Goal: Task Accomplishment & Management: Use online tool/utility

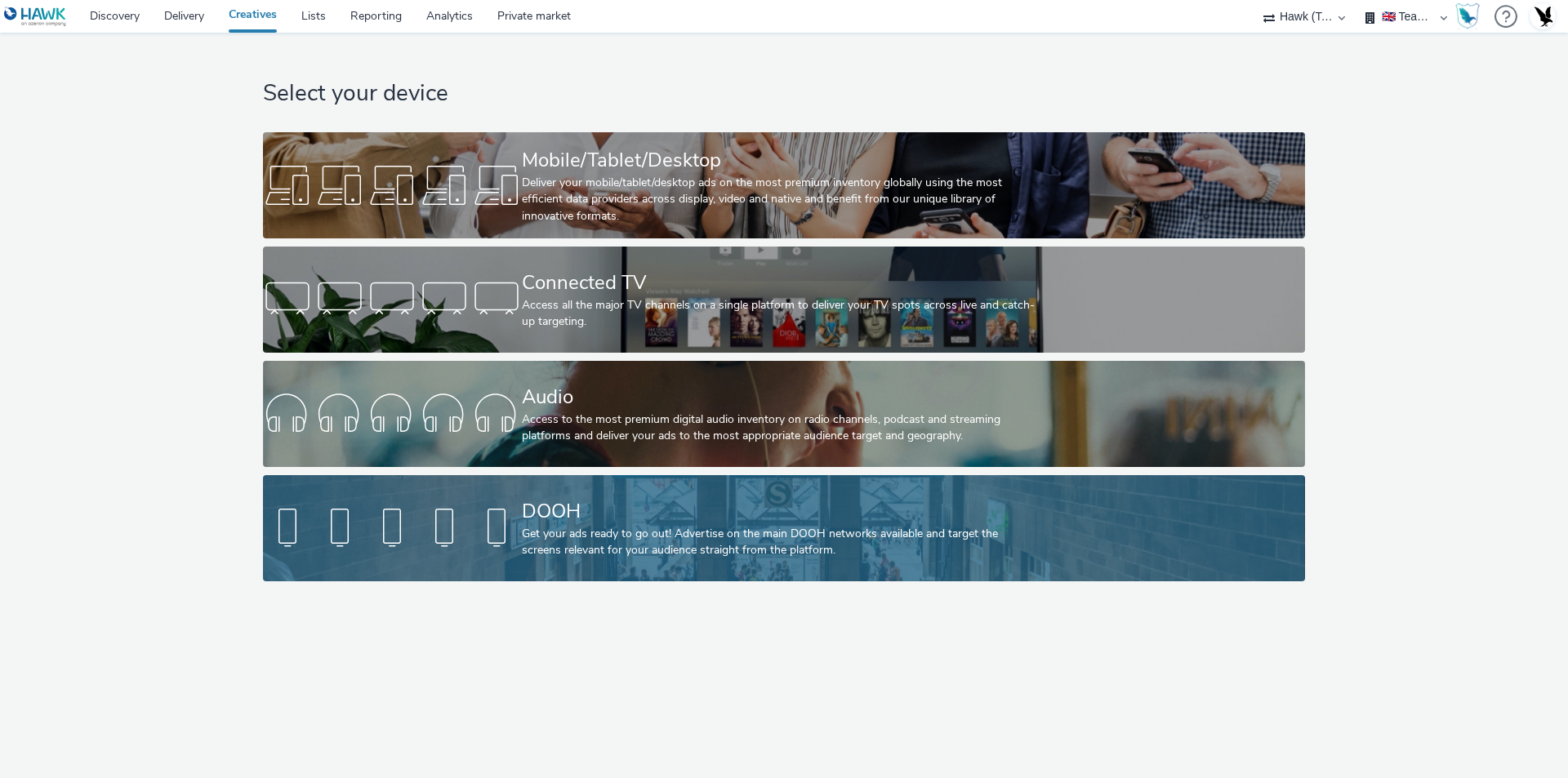
click at [630, 552] on div "Get your ads ready to go out! Advertise on the main DOOH networks available and…" at bounding box center [780, 543] width 517 height 33
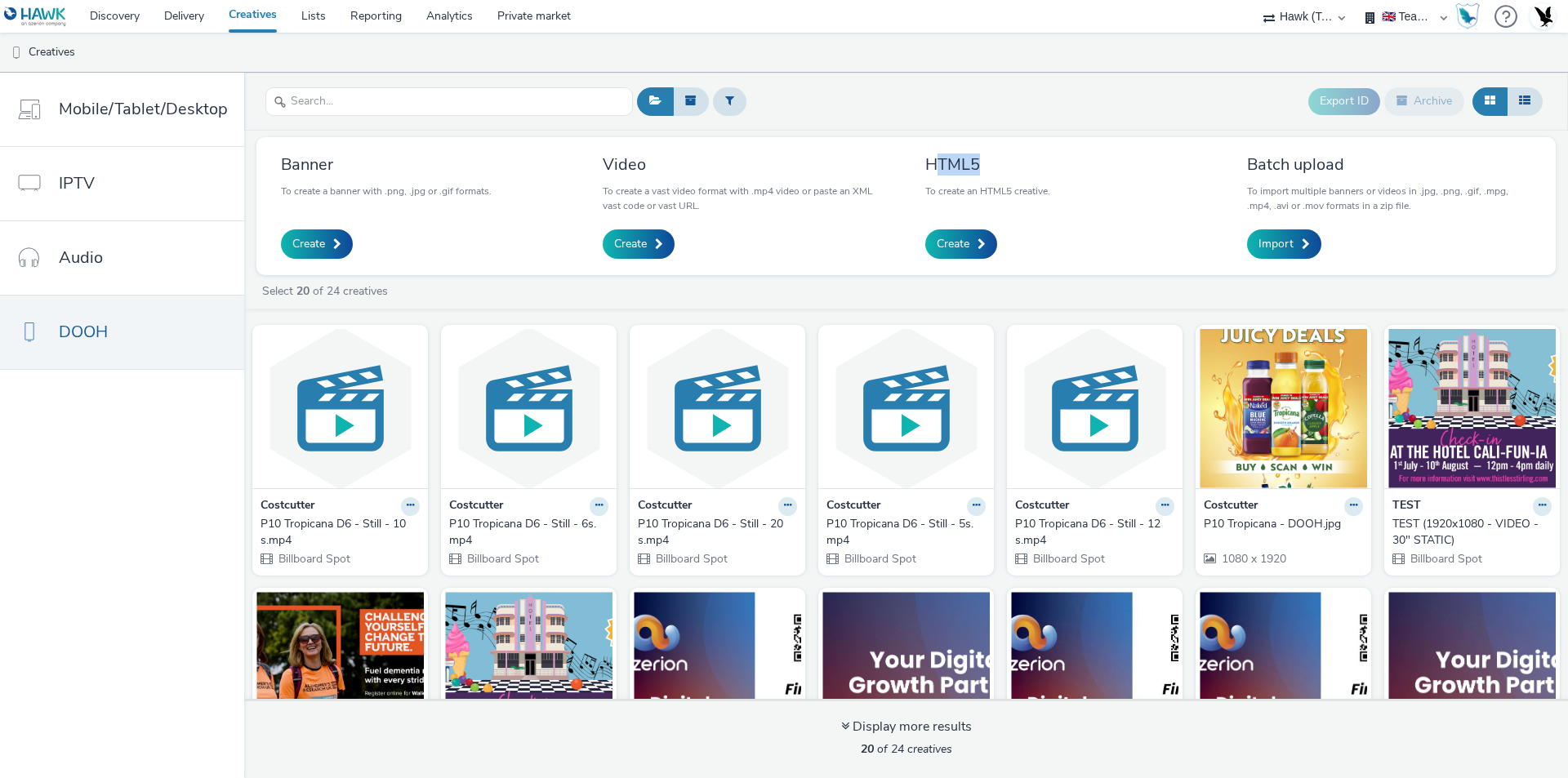
drag, startPoint x: 931, startPoint y: 171, endPoint x: 1012, endPoint y: 168, distance: 81.1
click at [1012, 168] on h3 "HTML5" at bounding box center [988, 164] width 125 height 22
drag, startPoint x: 1244, startPoint y: 161, endPoint x: 1292, endPoint y: 134, distance: 55.1
click at [1356, 159] on div "Batch upload To import multiple banners or videos in .jpg, .png, .gif, .mpg, .m…" at bounding box center [1389, 207] width 309 height 114
drag, startPoint x: 271, startPoint y: 165, endPoint x: 351, endPoint y: 166, distance: 80.0
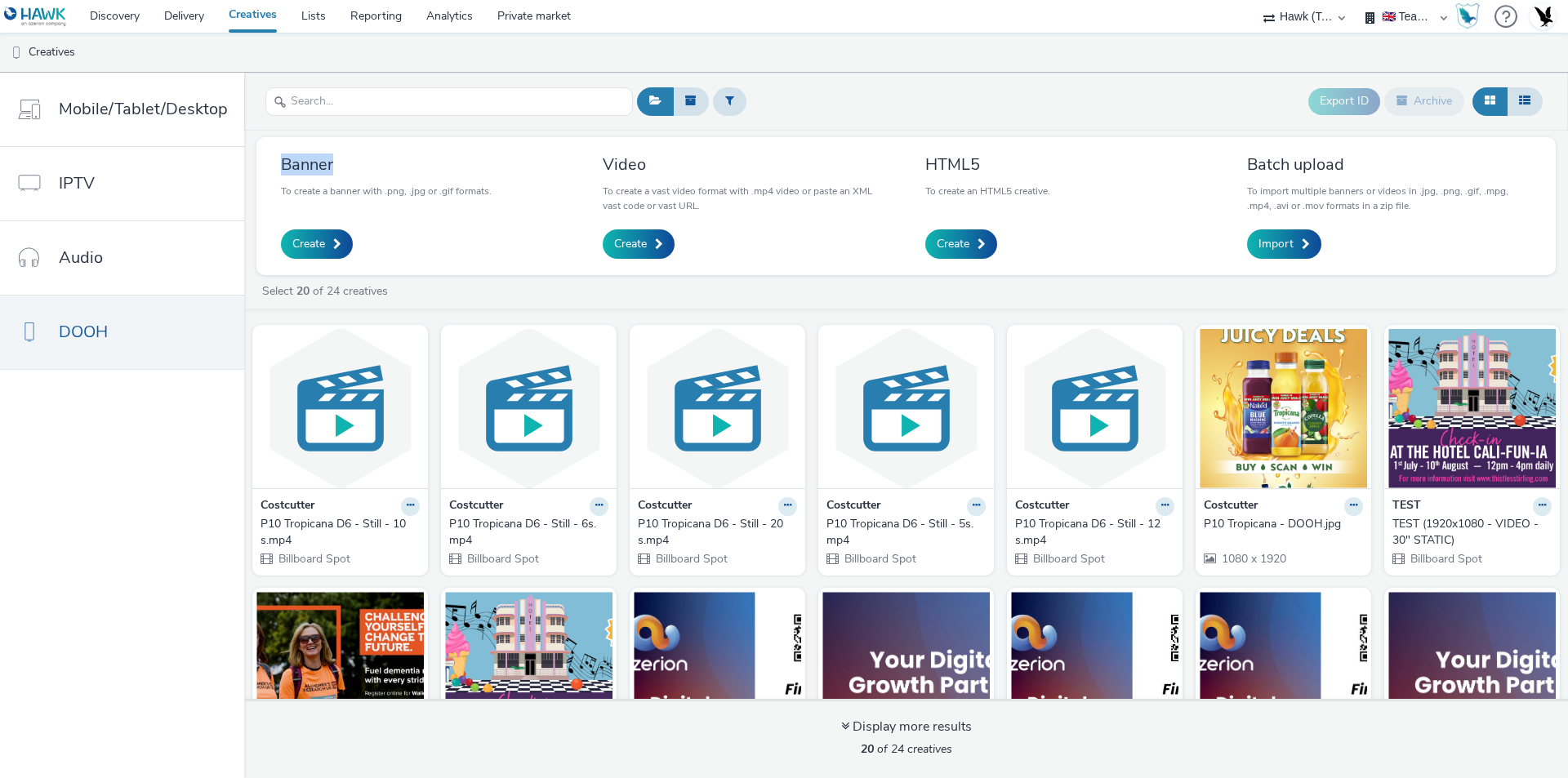
click at [351, 166] on div "Banner To create a banner with .png, .jpg or .gif formats. Create" at bounding box center [423, 207] width 309 height 114
drag, startPoint x: 435, startPoint y: 193, endPoint x: 450, endPoint y: 193, distance: 15.0
click at [450, 193] on p "To create a banner with .png, .jpg or .gif formats." at bounding box center [386, 191] width 211 height 15
click at [510, 216] on div "Banner To create a banner with .png, .jpg or .gif formats. Create" at bounding box center [423, 207] width 309 height 114
drag, startPoint x: 601, startPoint y: 163, endPoint x: 650, endPoint y: 159, distance: 49.2
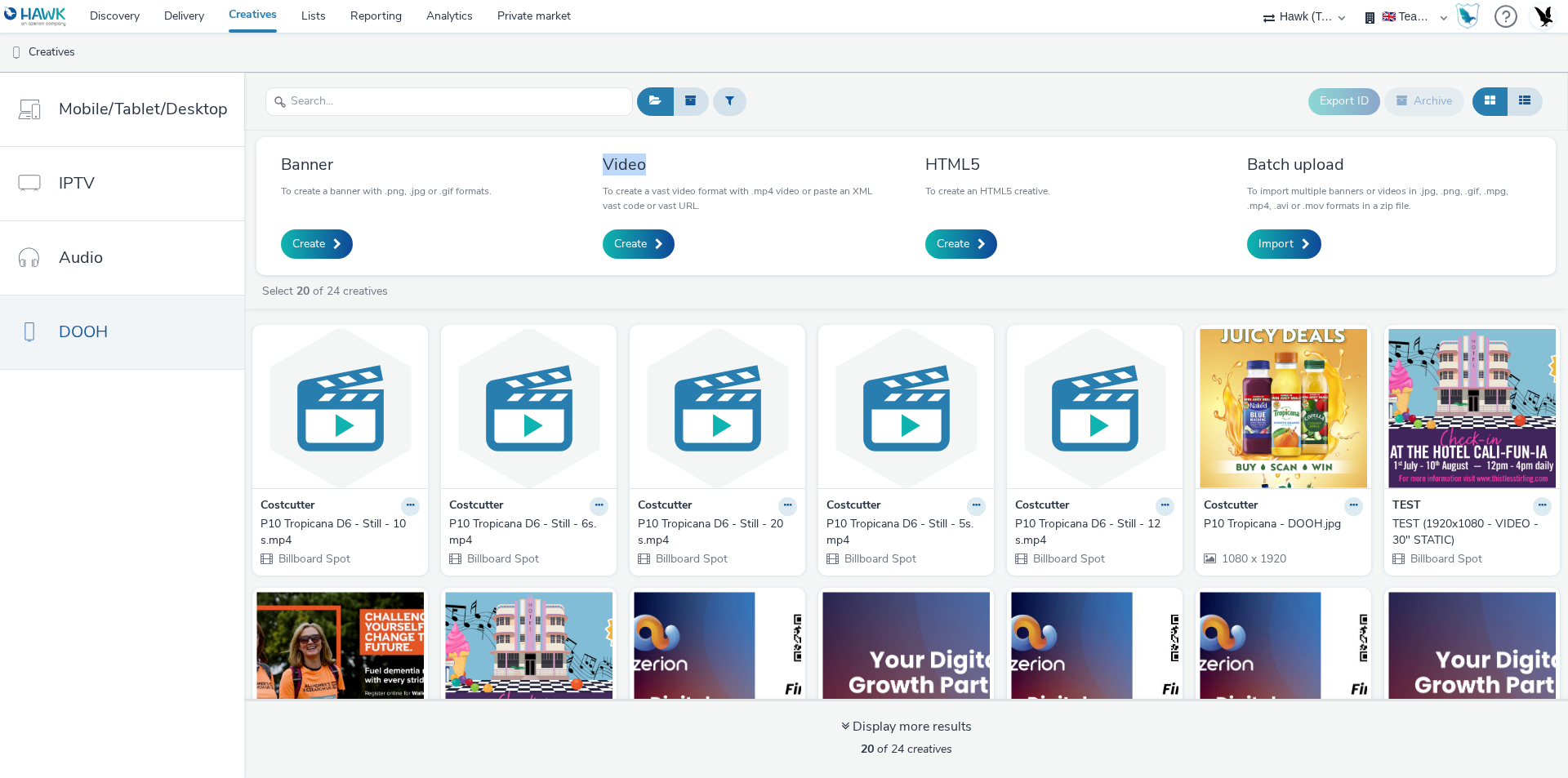
click at [650, 159] on h3 "Video" at bounding box center [744, 164] width 285 height 22
drag, startPoint x: 749, startPoint y: 193, endPoint x: 771, endPoint y: 192, distance: 22.0
click at [771, 192] on p "To create a vast video format with .mp4 video or paste an XML vast code or vast…" at bounding box center [744, 199] width 285 height 30
click at [775, 212] on p "To create a vast video format with .mp4 video or paste an XML vast code or vast…" at bounding box center [744, 199] width 285 height 30
drag, startPoint x: 278, startPoint y: 162, endPoint x: 355, endPoint y: 164, distance: 77.0
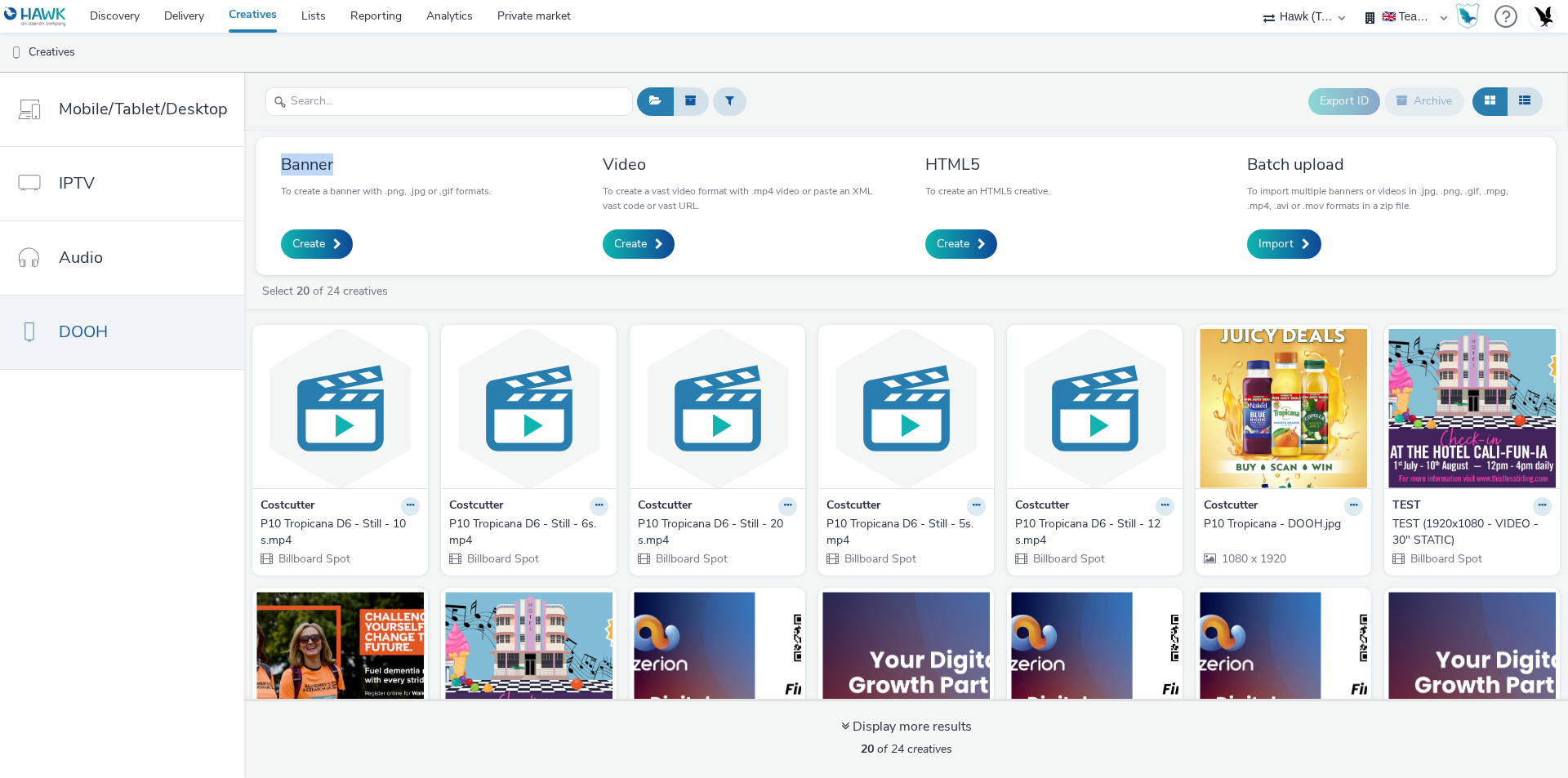
click at [355, 164] on h3 "Banner" at bounding box center [386, 164] width 211 height 22
drag, startPoint x: 604, startPoint y: 161, endPoint x: 668, endPoint y: 162, distance: 64.0
click at [642, 159] on h3 "Video" at bounding box center [744, 164] width 285 height 22
click at [540, 273] on div "Banner To create a banner with .png, .jpg or .gif formats. Create Video To crea…" at bounding box center [906, 207] width 1299 height 138
click at [1334, 19] on select "75 Media A8 Media Group Advant Technology Audio Ad Pro AZERION Buy Me Media Con…" at bounding box center [1304, 16] width 98 height 32
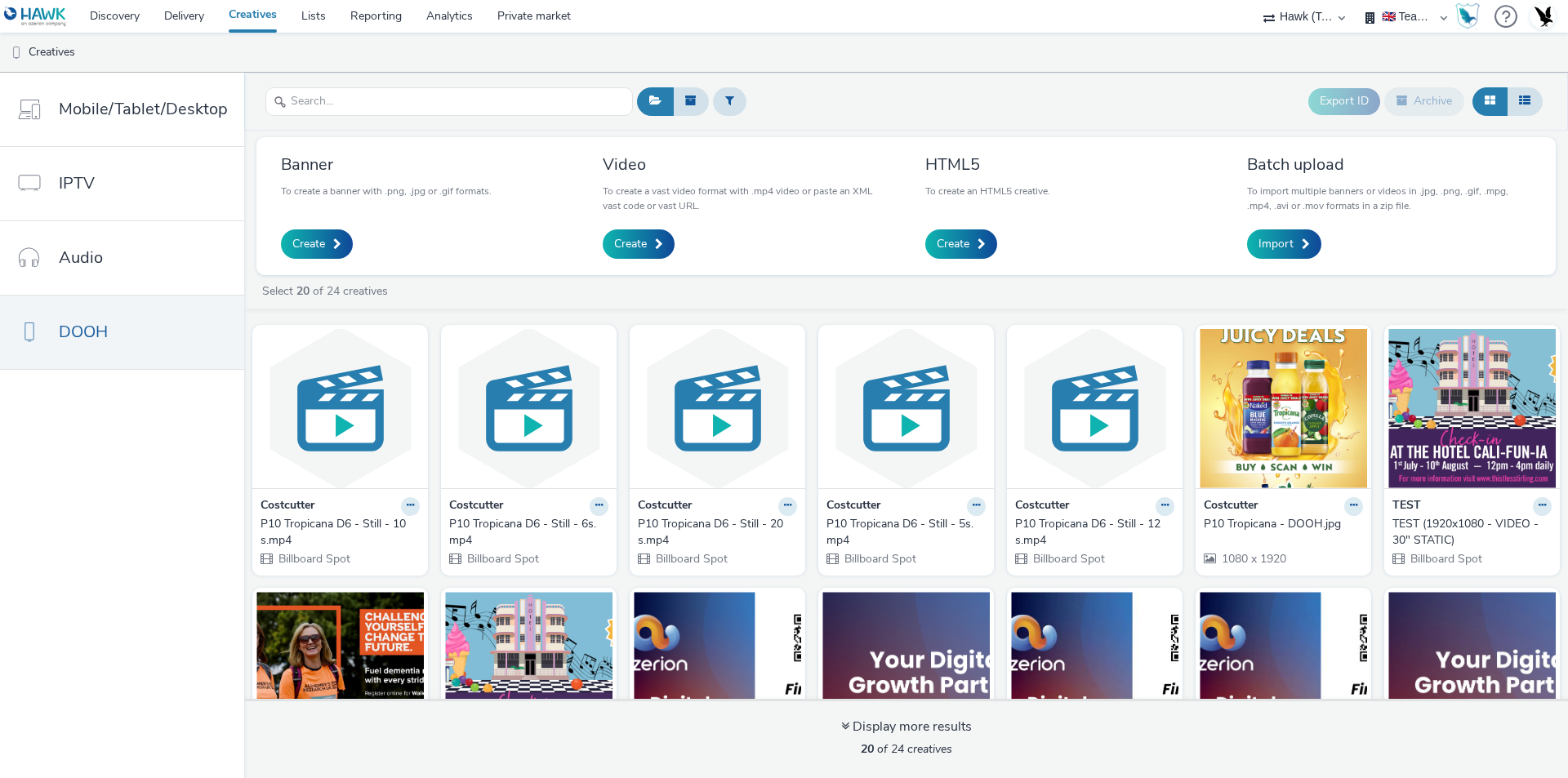
select select "11a7df10-284f-415c-b52a-427acf4c31ae"
click at [1255, 0] on select "75 Media A8 Media Group Advant Technology Audio Ad Pro AZERION Buy Me Media Con…" at bounding box center [1304, 16] width 98 height 32
select select "23ac11bc-76f7-45aa-bb6e-913a84dd47ea"
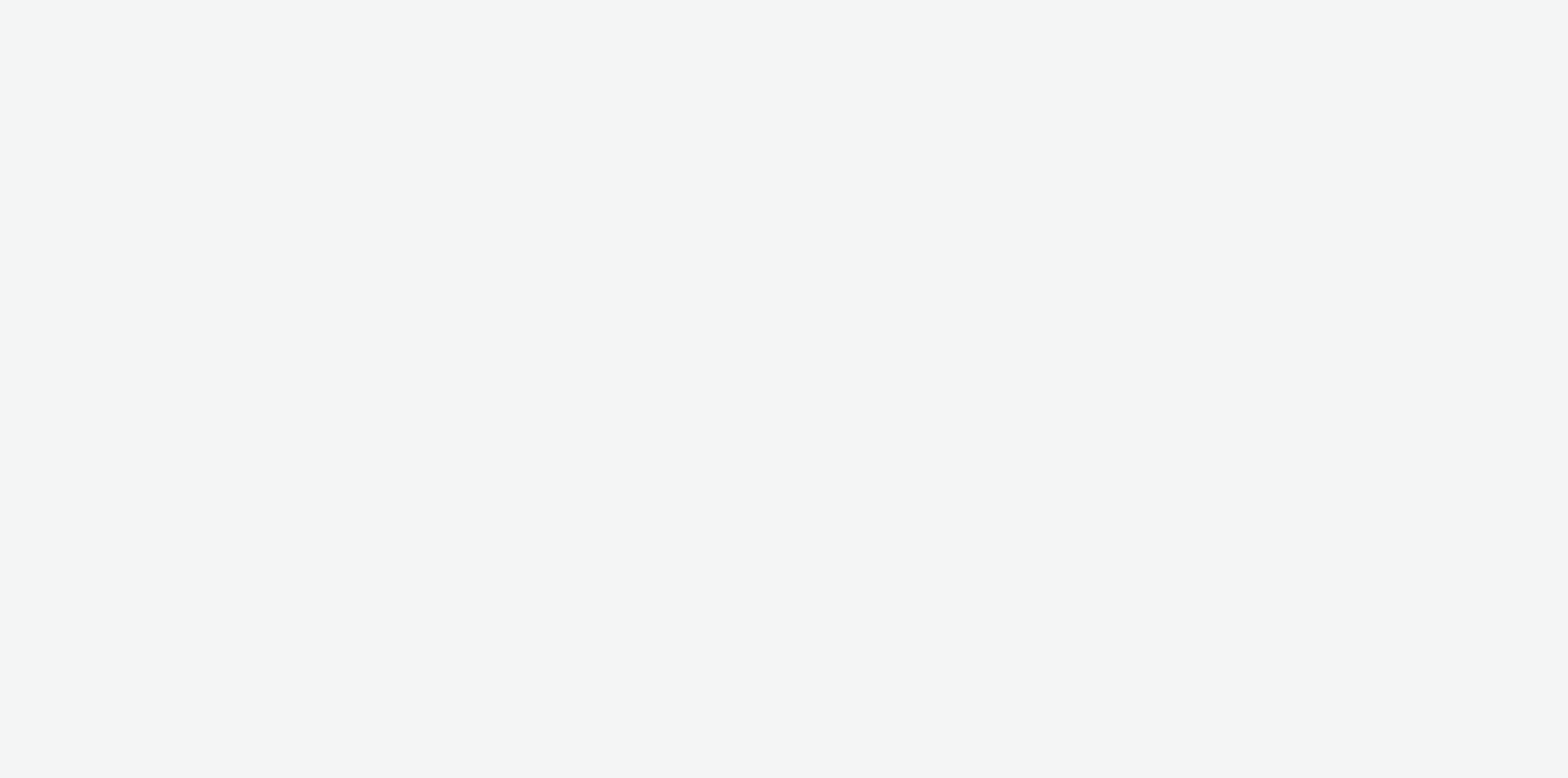
select select "11a7df10-284f-415c-b52a-427acf4c31ae"
select select "23ac11bc-76f7-45aa-bb6e-913a84dd47ea"
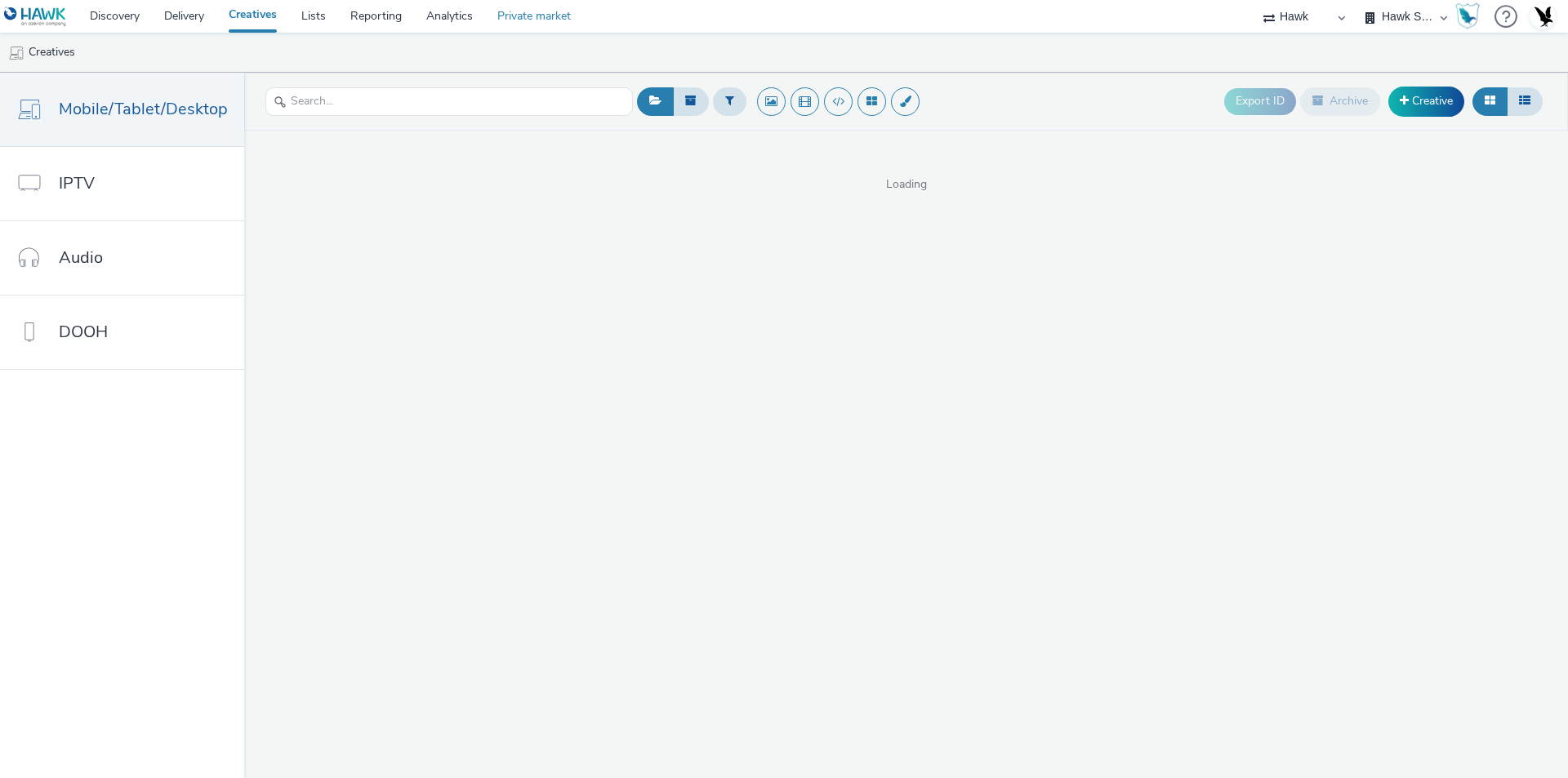
click at [537, 17] on link "Private market" at bounding box center [534, 16] width 98 height 32
